Goal: Transaction & Acquisition: Purchase product/service

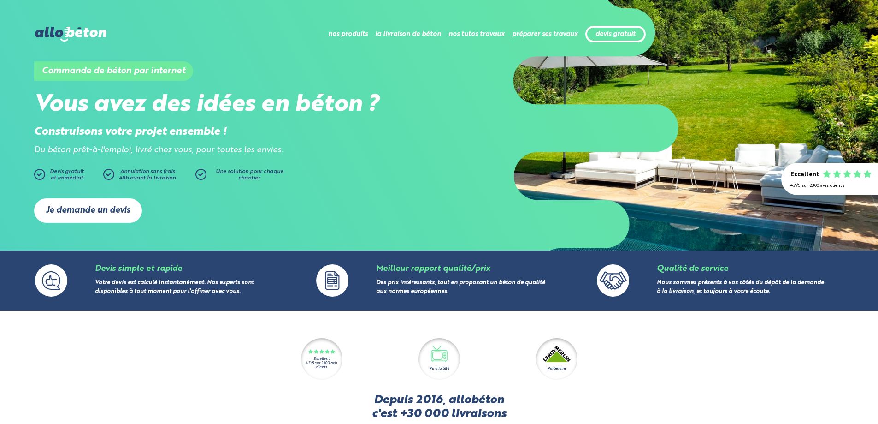
click at [86, 212] on link "Je demande un devis" at bounding box center [88, 210] width 108 height 24
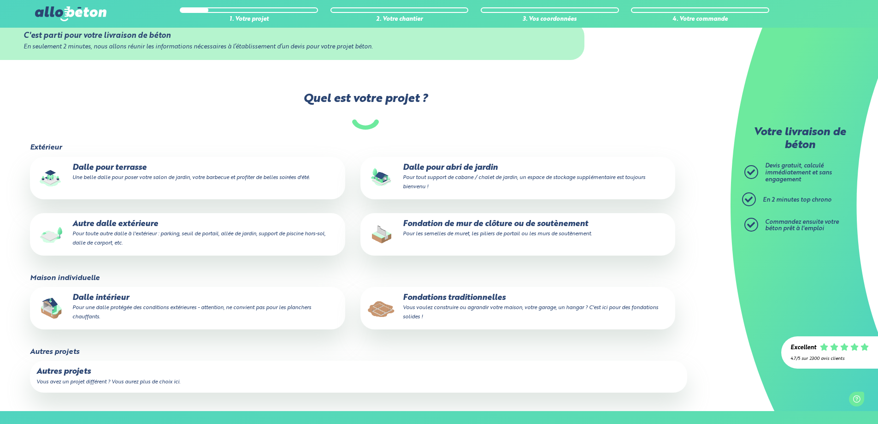
scroll to position [46, 0]
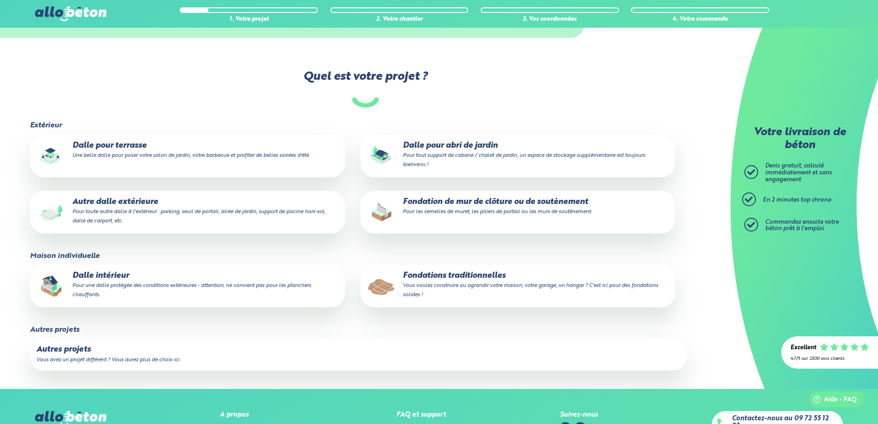
click at [126, 280] on p "Dalle intérieur Pour une dalle protégée des conditions extérieures - attention,…" at bounding box center [187, 285] width 302 height 28
click at [0, 0] on input "Dalle intérieur Pour une dalle protégée des conditions extérieures - attention,…" at bounding box center [0, 0] width 0 height 0
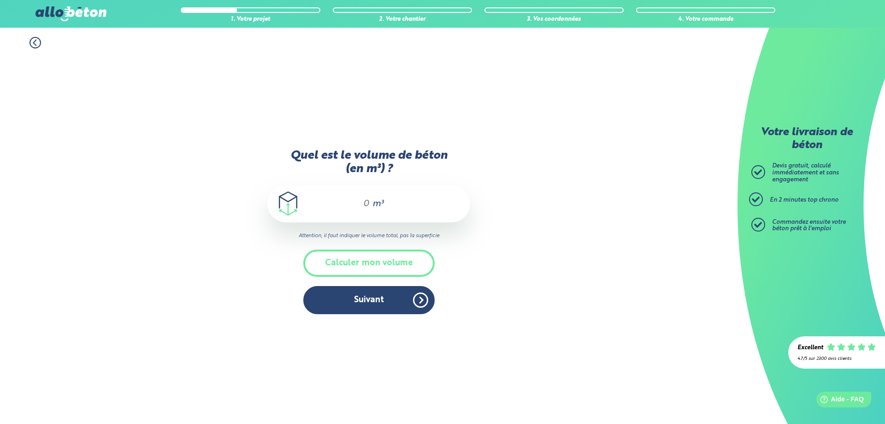
click at [369, 200] on input "Quel est le volume de béton (en m³) ?" at bounding box center [362, 203] width 16 height 11
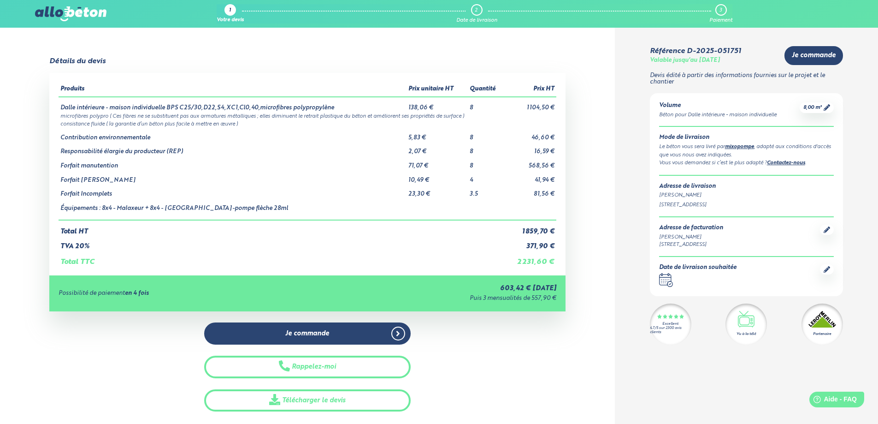
drag, startPoint x: 537, startPoint y: 316, endPoint x: 495, endPoint y: 324, distance: 42.8
click at [495, 324] on div "Je commande Rappelez-moi Télécharger le devis" at bounding box center [307, 366] width 516 height 89
drag, startPoint x: 242, startPoint y: 181, endPoint x: 495, endPoint y: 179, distance: 252.1
click at [495, 179] on tr "Forfait Tuyaux 10,49 € 4 41,94 €" at bounding box center [308, 177] width 498 height 14
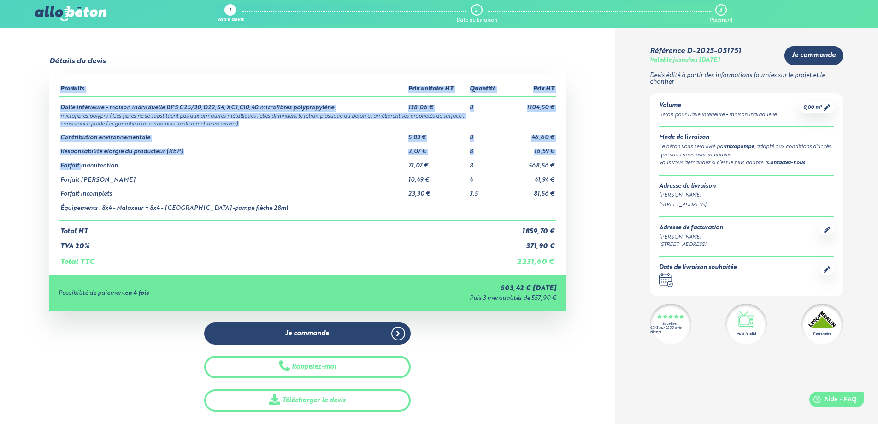
drag, startPoint x: 80, startPoint y: 167, endPoint x: 540, endPoint y: 163, distance: 459.6
click at [568, 162] on div "Détails du devis Produits Prix unitaire HT Quantité Prix HT Dalle intérieure - …" at bounding box center [307, 234] width 615 height 354
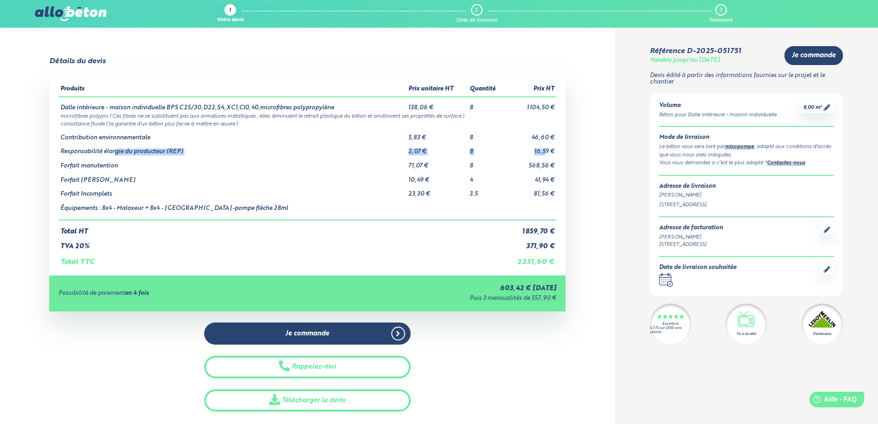
drag, startPoint x: 116, startPoint y: 149, endPoint x: 440, endPoint y: 140, distance: 324.2
click at [543, 147] on tr "Responsabilité élargie du producteur (REP) 2,07 € 8 16,59 €" at bounding box center [308, 148] width 498 height 14
drag, startPoint x: 112, startPoint y: 136, endPoint x: 490, endPoint y: 139, distance: 378.0
click at [490, 139] on tr "Contribution environnementale 5,83 € 8 46,60 €" at bounding box center [308, 134] width 498 height 14
drag, startPoint x: 138, startPoint y: 105, endPoint x: 538, endPoint y: 103, distance: 399.6
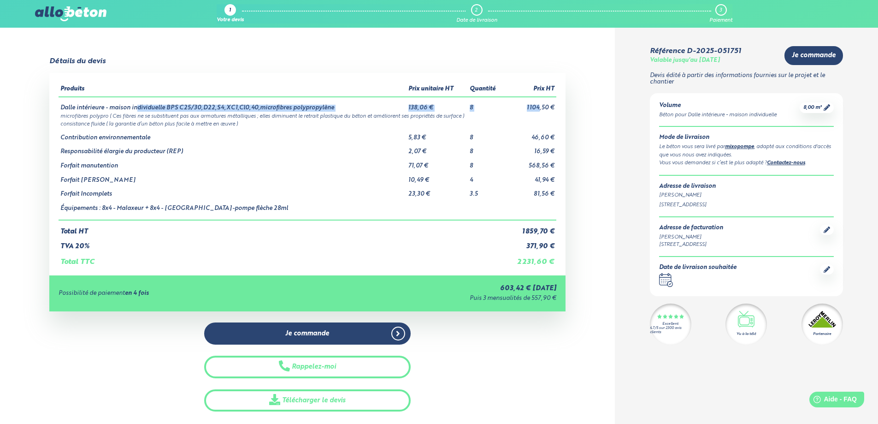
click at [538, 103] on tr "Dalle intérieure - maison individuelle BPS C25/30,D22,S4,XC1,Cl0,40,microfibres…" at bounding box center [308, 104] width 498 height 15
drag, startPoint x: 527, startPoint y: 114, endPoint x: 519, endPoint y: 118, distance: 9.3
click at [525, 114] on td "microfibres polypro ( Ces fibres ne se substituent pas aux armatures métallique…" at bounding box center [308, 116] width 498 height 8
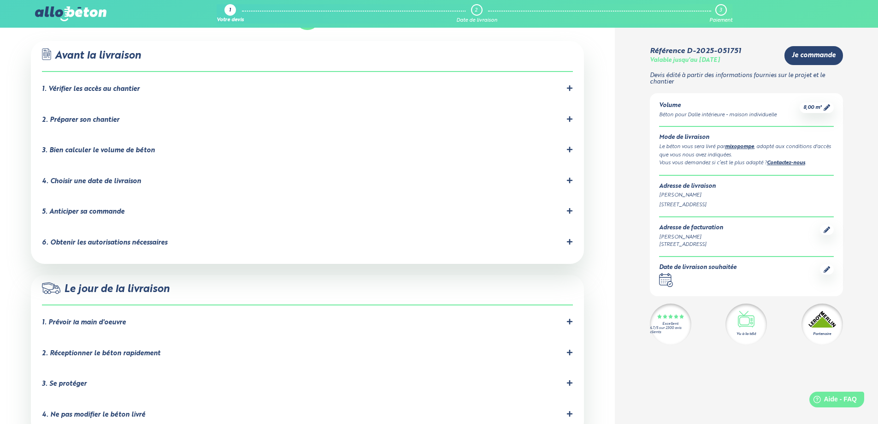
scroll to position [599, 0]
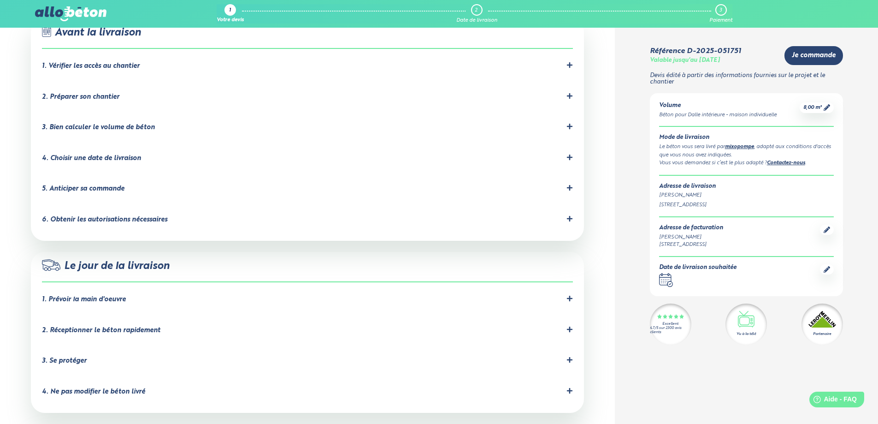
click at [98, 286] on li "1. Prévoir la main d'oeuvre [PERSON_NAME] ne propose que la livraison de béton,…" at bounding box center [307, 301] width 531 height 31
click at [573, 274] on div "Le jour de la livraison 1. Prévoir la main d'oeuvre [PERSON_NAME] ne propose qu…" at bounding box center [307, 332] width 553 height 161
click at [572, 295] on icon at bounding box center [570, 298] width 6 height 6
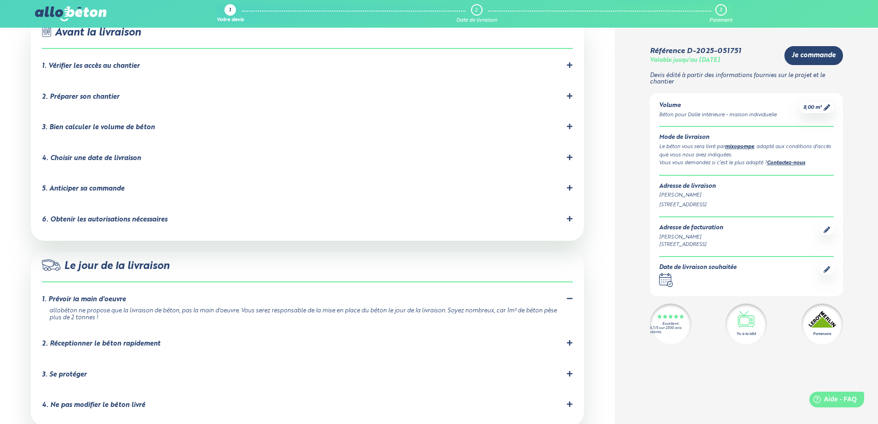
click at [565, 339] on div "2. Réceptionner le béton rapidement" at bounding box center [307, 343] width 531 height 9
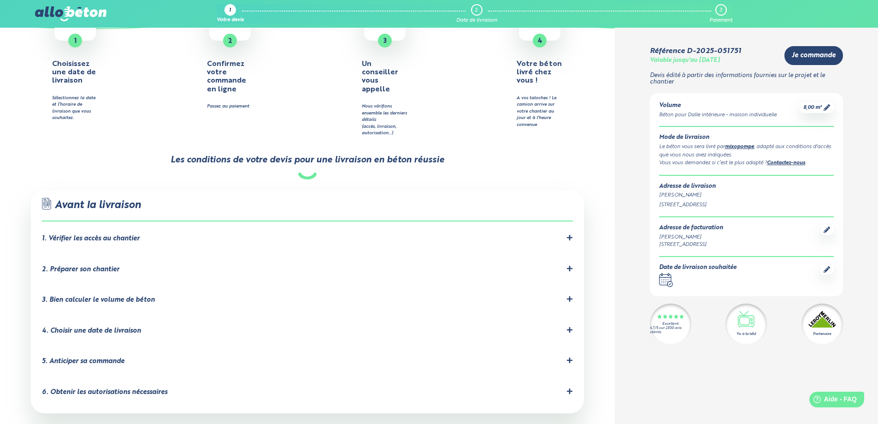
scroll to position [415, 0]
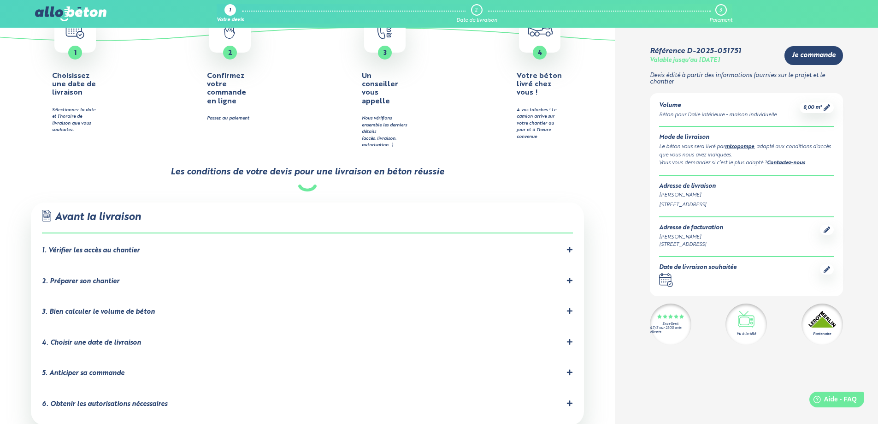
click at [570, 237] on li "1. Vérifier les accès au chantier Les accès au chantier doivent être dégagés et…" at bounding box center [307, 252] width 531 height 31
click at [570, 247] on icon at bounding box center [570, 250] width 6 height 6
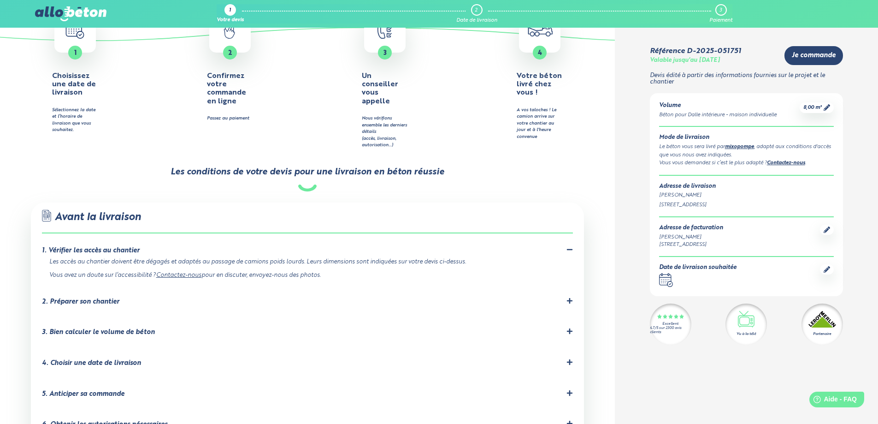
click at [569, 288] on li "2. Préparer son chantier Le chantier devra être prêt pour l'arrivée du camion. …" at bounding box center [307, 303] width 531 height 31
click at [563, 297] on div "2. Préparer son chantier" at bounding box center [307, 301] width 531 height 9
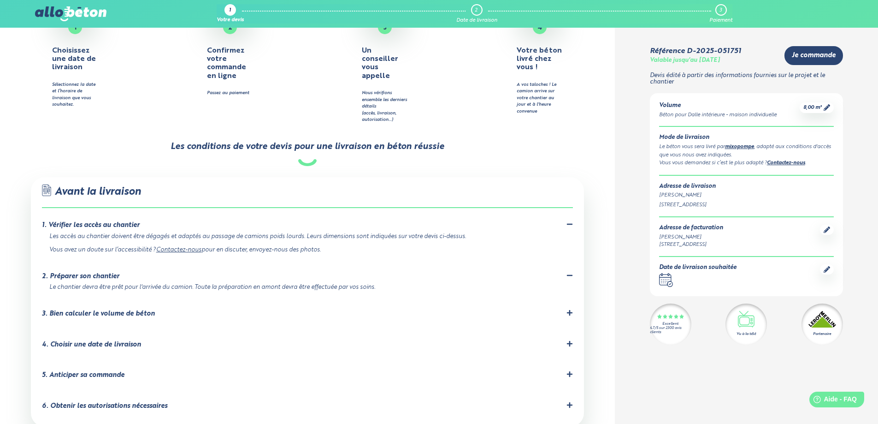
scroll to position [461, 0]
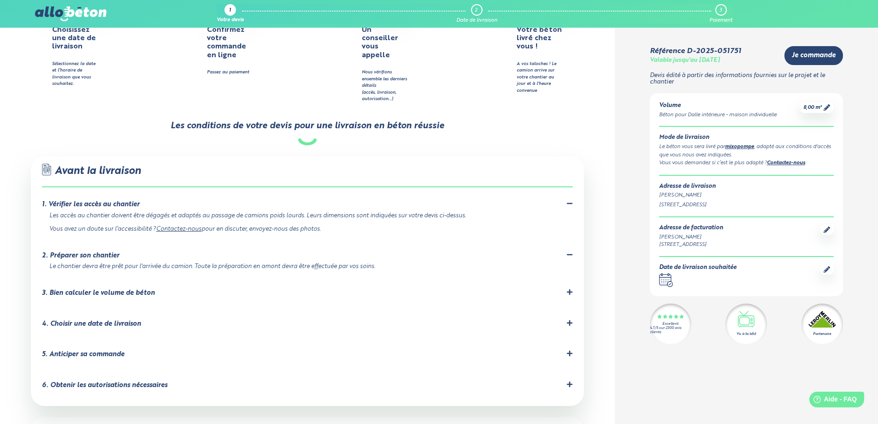
click at [575, 295] on div ".icon-command-a, .icon-command-b { fill: none; stroke: #2b4572; stroke-linejoin…" at bounding box center [307, 280] width 553 height 249
click at [567, 319] on icon at bounding box center [569, 322] width 6 height 6
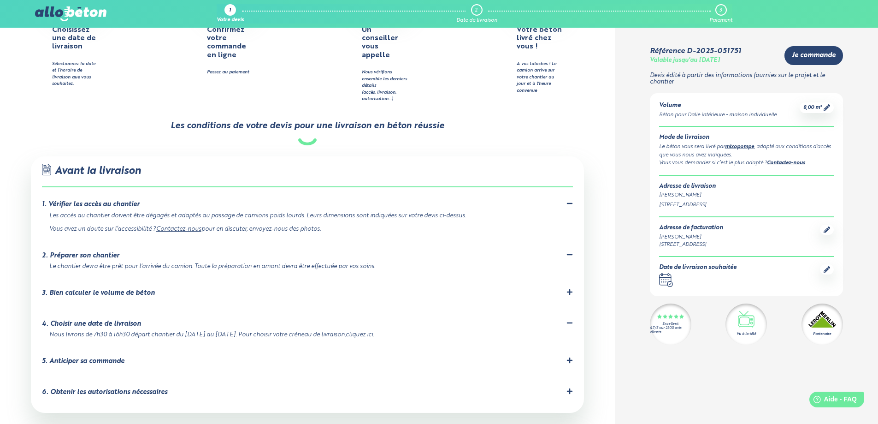
click at [569, 357] on icon at bounding box center [570, 360] width 6 height 6
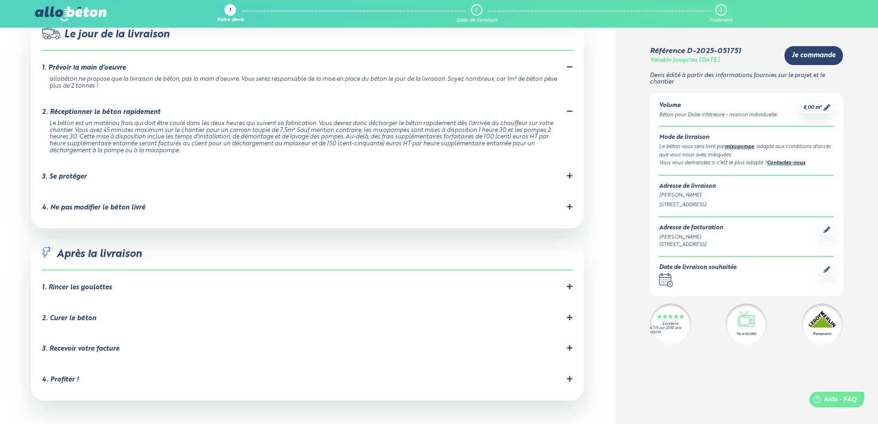
scroll to position [922, 0]
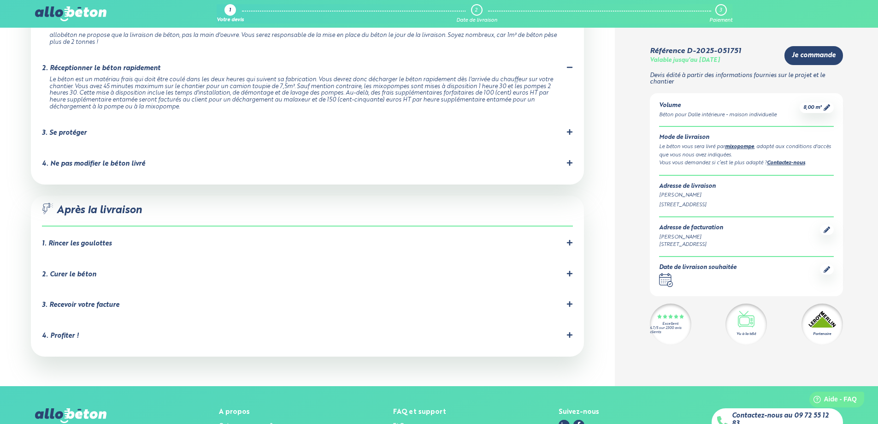
click at [570, 301] on icon at bounding box center [570, 304] width 6 height 6
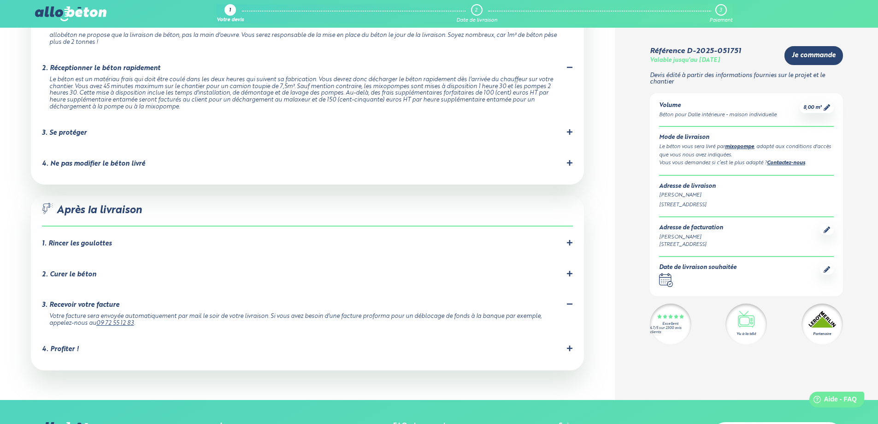
click at [572, 345] on icon at bounding box center [569, 348] width 6 height 6
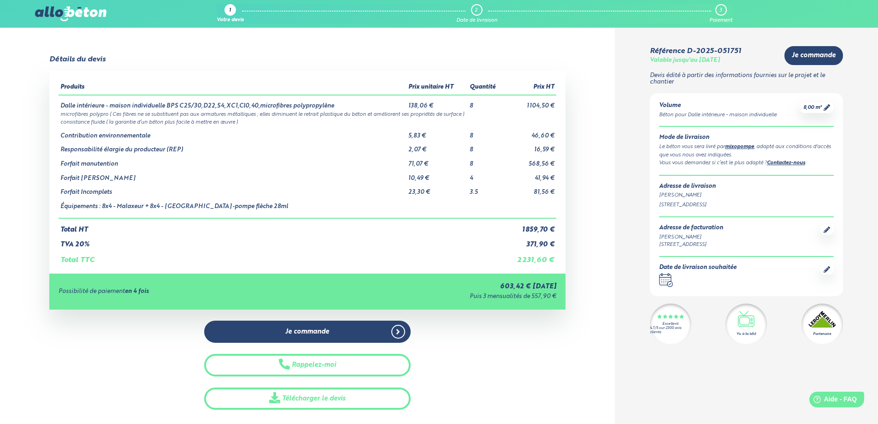
scroll to position [0, 0]
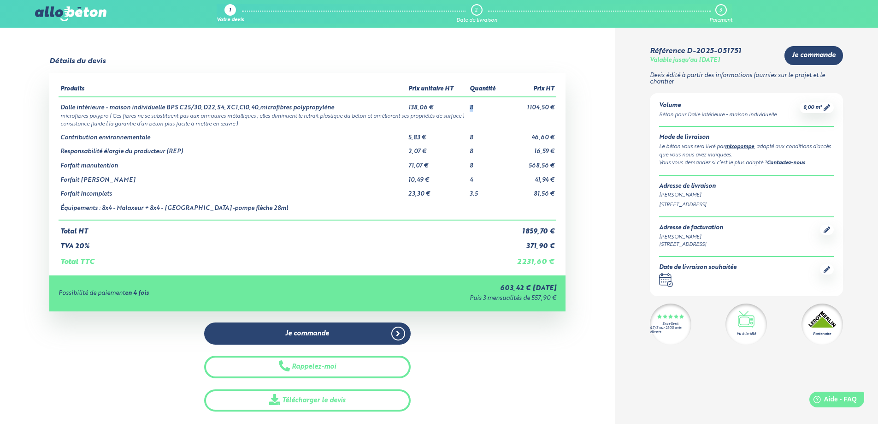
drag, startPoint x: 471, startPoint y: 107, endPoint x: 481, endPoint y: 107, distance: 10.2
click at [481, 107] on td "8" at bounding box center [486, 104] width 37 height 15
drag, startPoint x: 463, startPoint y: 107, endPoint x: 480, endPoint y: 108, distance: 17.1
click at [480, 108] on tr "Dalle intérieure - maison individuelle BPS C25/30,D22,S4,XC1,Cl0,40,microfibres…" at bounding box center [308, 104] width 498 height 15
click at [472, 109] on td "8" at bounding box center [486, 104] width 37 height 15
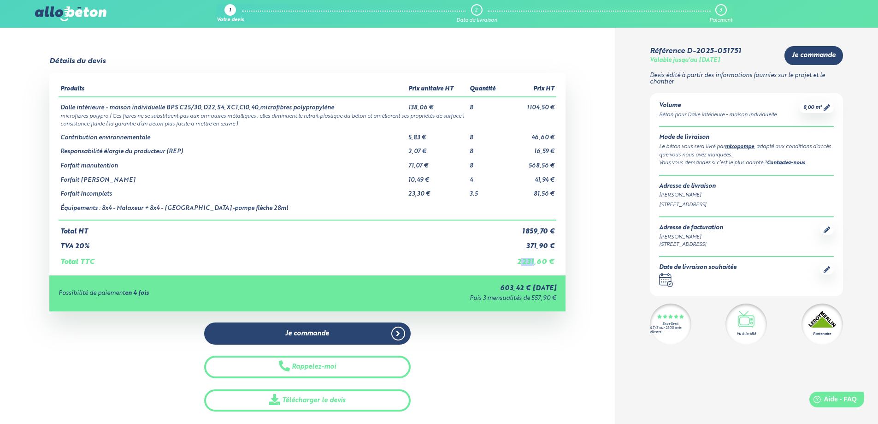
drag, startPoint x: 522, startPoint y: 265, endPoint x: 534, endPoint y: 263, distance: 12.5
click at [534, 263] on td "2 231,60 €" at bounding box center [531, 258] width 52 height 16
